Goal: Task Accomplishment & Management: Complete application form

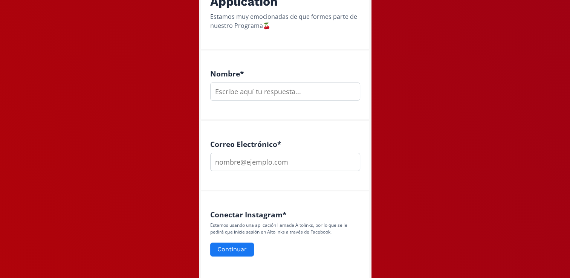
scroll to position [171, 0]
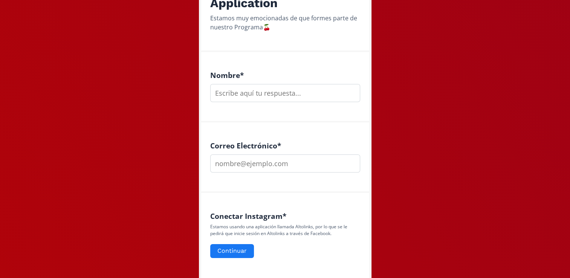
click at [235, 90] on input "text" at bounding box center [285, 93] width 150 height 18
type input "[PERSON_NAME]"
type input "[EMAIL_ADDRESS][DOMAIN_NAME]"
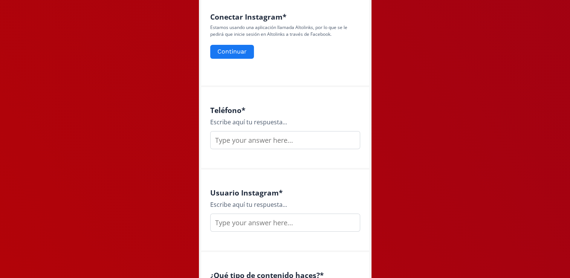
scroll to position [386, 0]
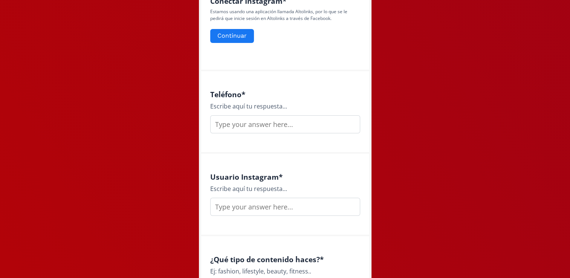
click at [253, 124] on input "text" at bounding box center [285, 124] width 150 height 18
type input "9993156285"
click at [249, 204] on input "text" at bounding box center [285, 207] width 150 height 18
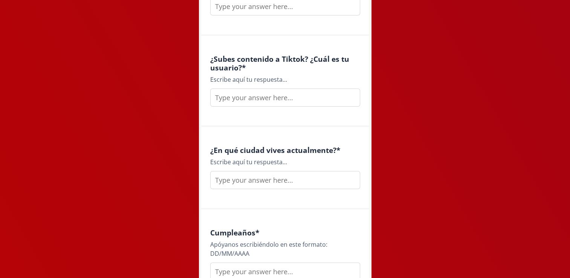
scroll to position [670, 0]
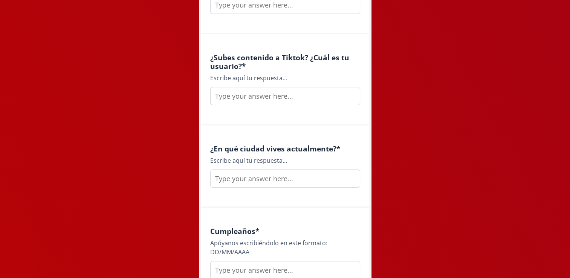
type input "mariapalmag"
click at [258, 6] on input "text" at bounding box center [285, 5] width 150 height 18
type input "fitness y lifestyle"
click at [246, 102] on input "text" at bounding box center [285, 96] width 150 height 18
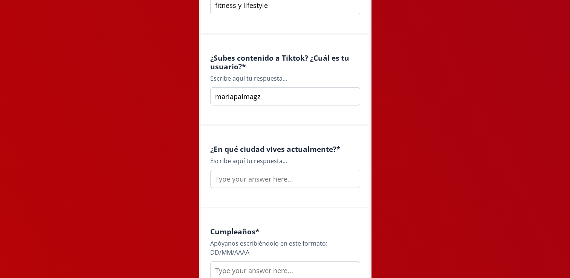
type input "mariapalmagz"
click at [247, 184] on input "text" at bounding box center [285, 179] width 150 height 18
type input "merida"
click at [242, 272] on input "text" at bounding box center [285, 270] width 150 height 18
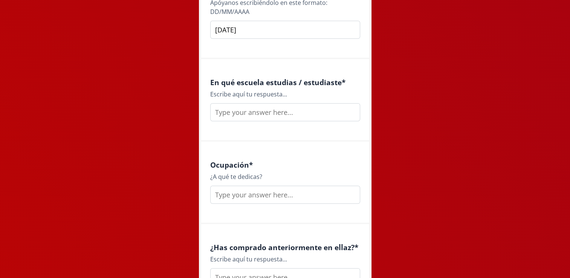
scroll to position [912, 0]
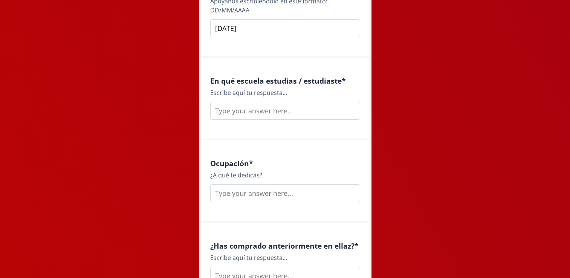
type input "[DATE]"
click at [272, 117] on input "text" at bounding box center [285, 111] width 150 height 18
type input "T"
type input "[PERSON_NAME]"
click at [253, 191] on input "text" at bounding box center [285, 193] width 150 height 18
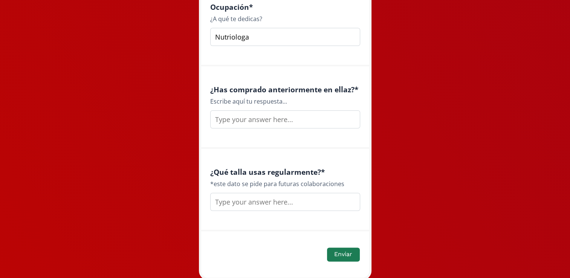
scroll to position [1095, 0]
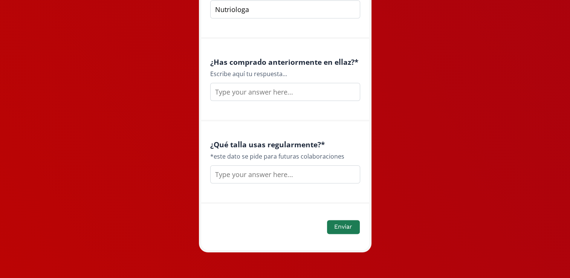
type input "Nutriologa"
click at [242, 91] on input "text" at bounding box center [285, 92] width 150 height 18
type input "si"
click at [256, 173] on input "text" at bounding box center [285, 174] width 150 height 18
type input "S-M"
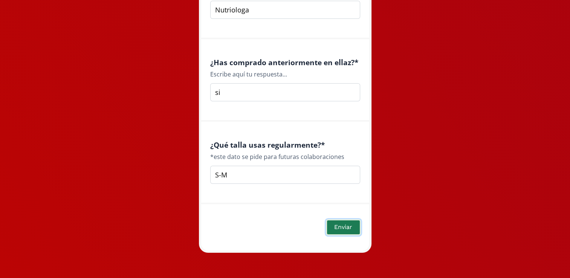
click at [339, 227] on button "Enviar" at bounding box center [343, 227] width 35 height 16
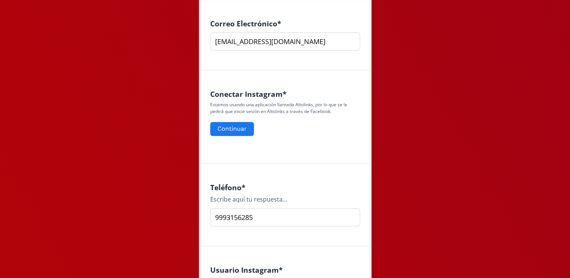
scroll to position [292, 0]
click at [223, 133] on button "Continuar" at bounding box center [232, 130] width 46 height 16
